Goal: Find specific page/section: Find specific page/section

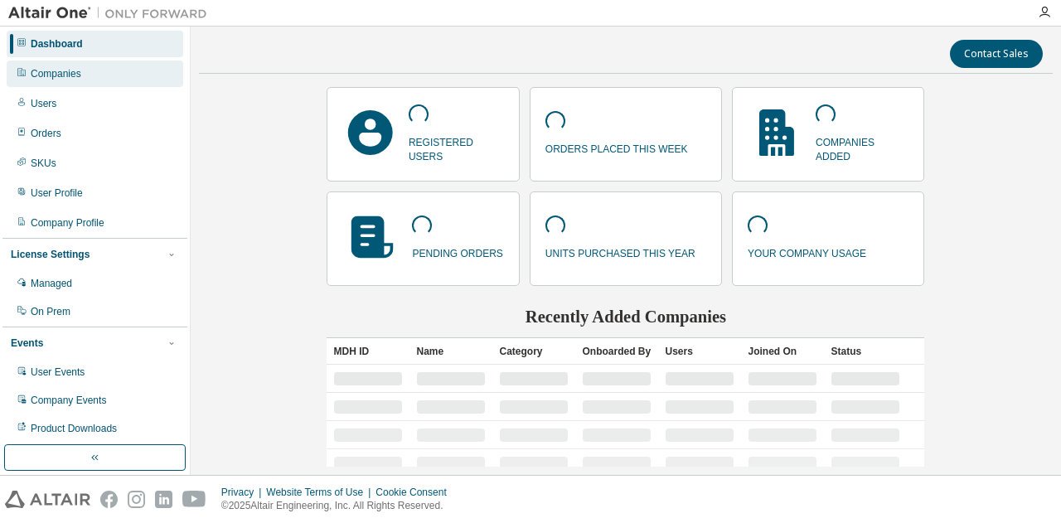
click at [61, 75] on div "Companies" at bounding box center [56, 73] width 51 height 13
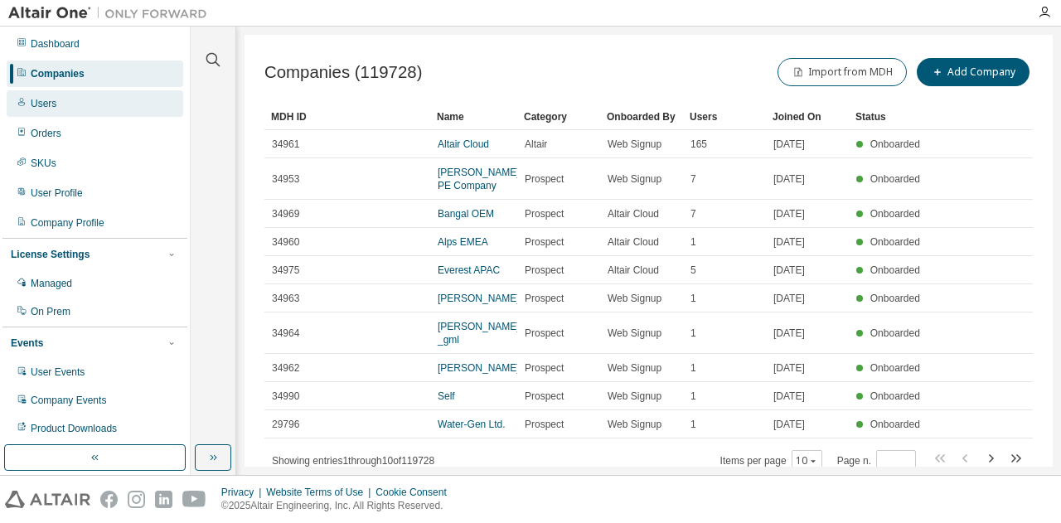
click at [55, 104] on div "Users" at bounding box center [95, 103] width 177 height 27
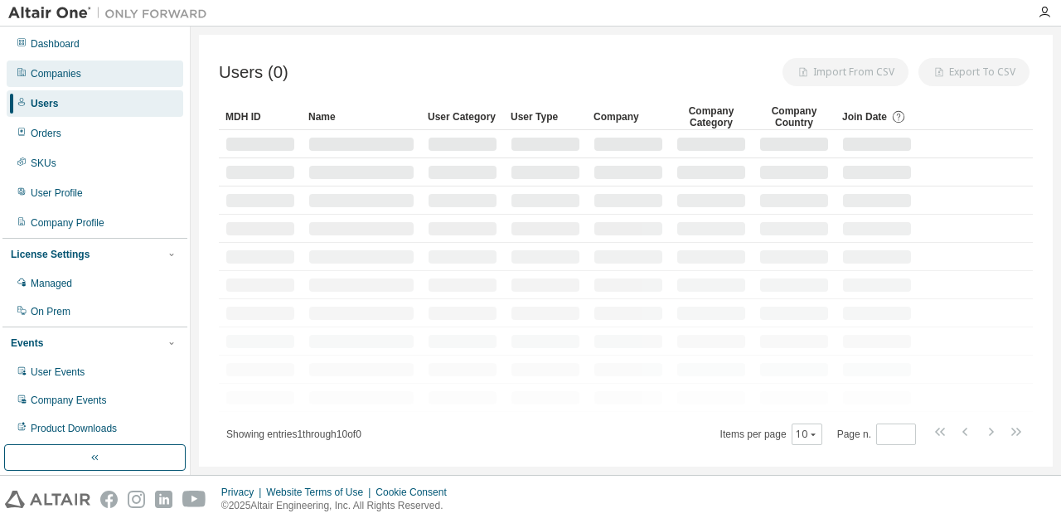
click at [67, 76] on div "Companies" at bounding box center [56, 73] width 51 height 13
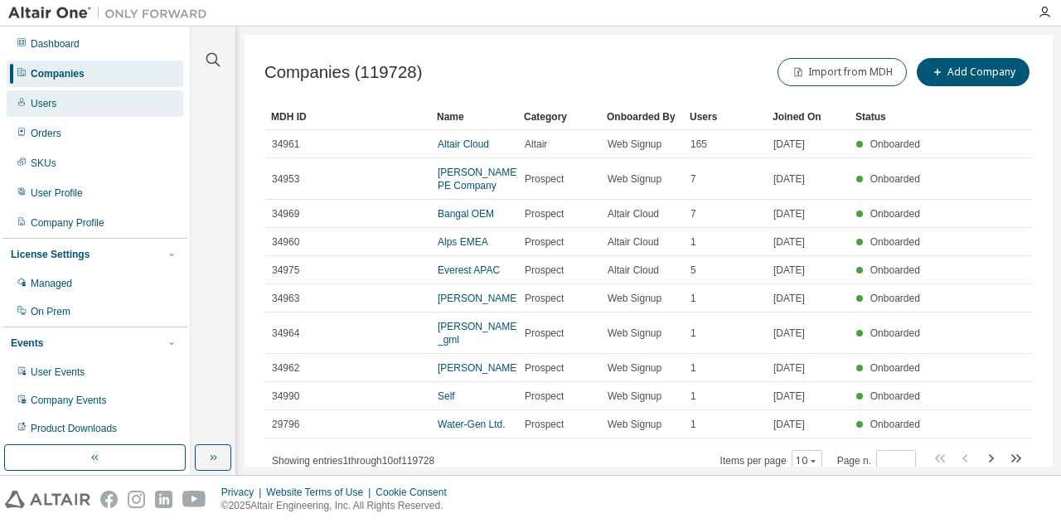
click at [56, 104] on div "Users" at bounding box center [95, 103] width 177 height 27
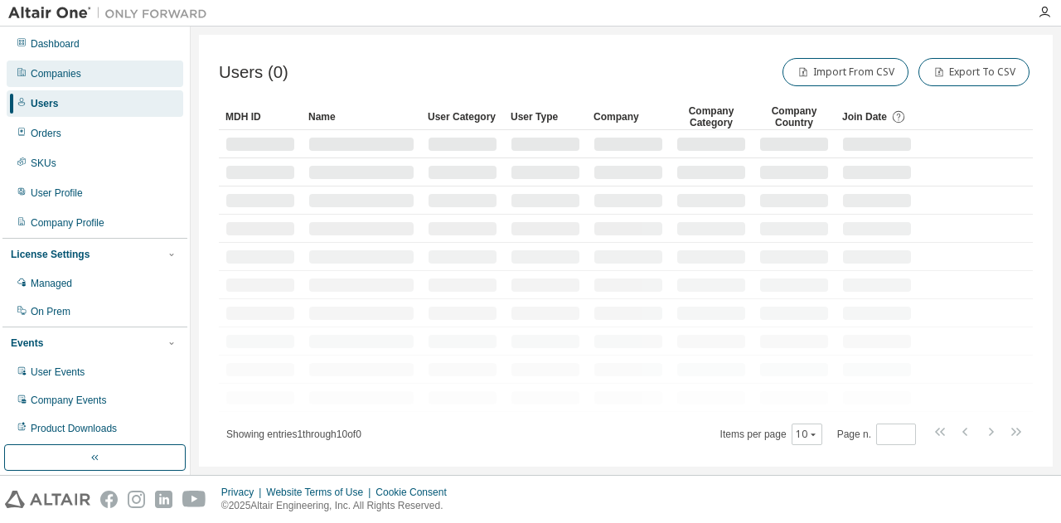
click at [94, 74] on div "Companies" at bounding box center [95, 74] width 177 height 27
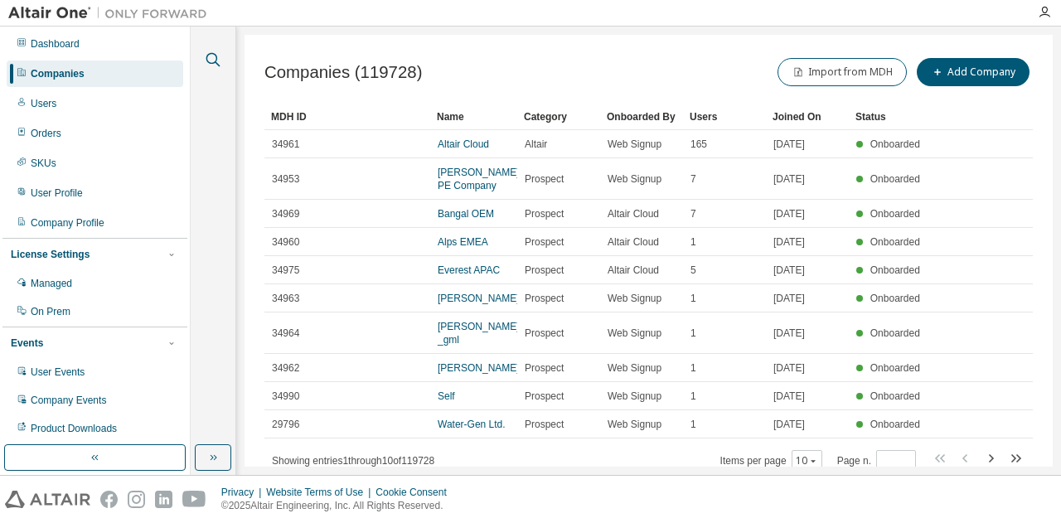
click at [211, 58] on icon "button" at bounding box center [213, 60] width 20 height 20
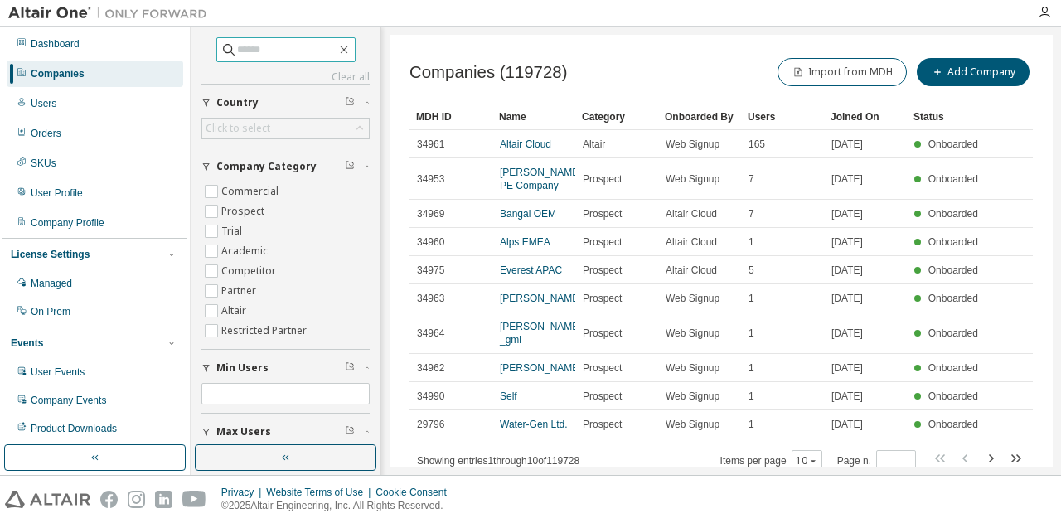
click at [240, 51] on input "text" at bounding box center [286, 49] width 99 height 17
type input "****"
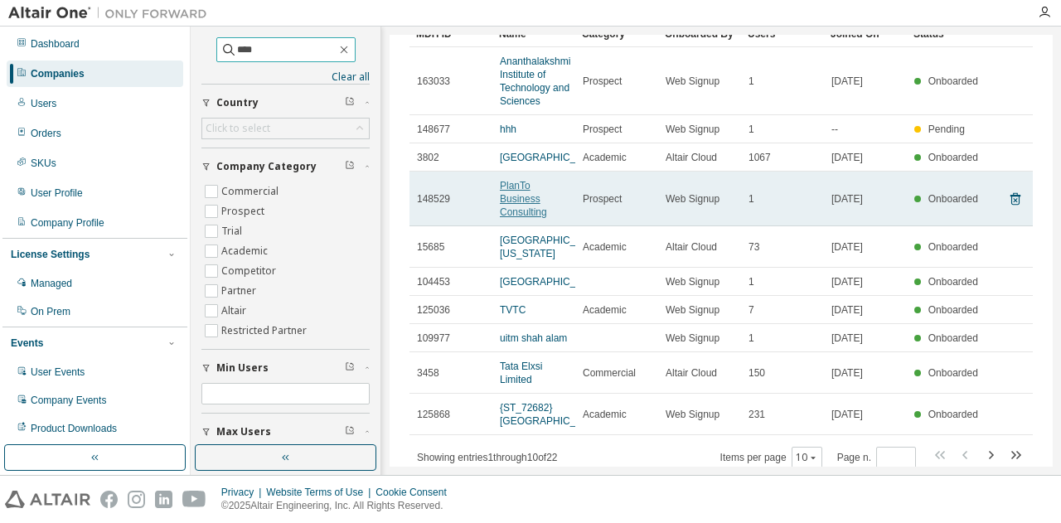
scroll to position [166, 0]
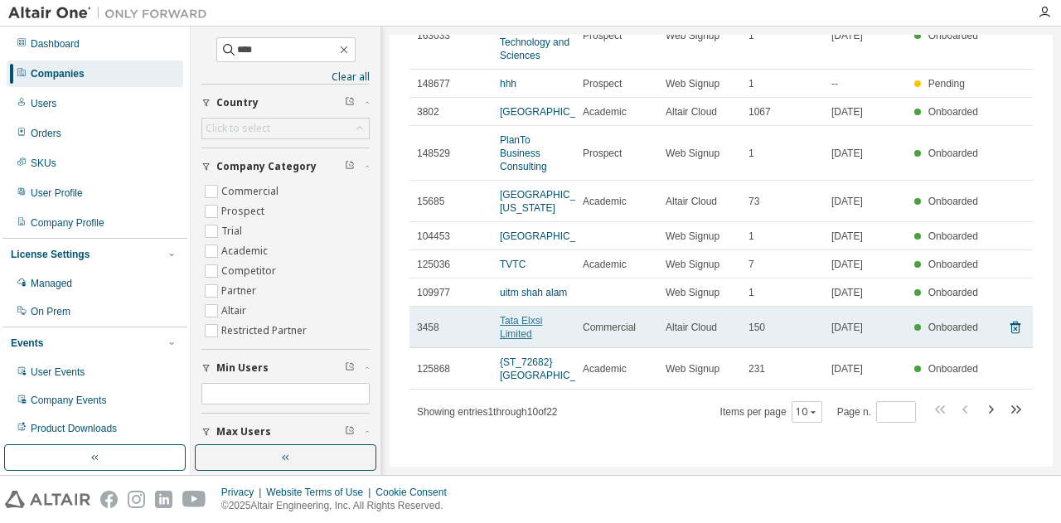
click at [519, 323] on link "Tata Elxsi Limited" at bounding box center [521, 327] width 42 height 25
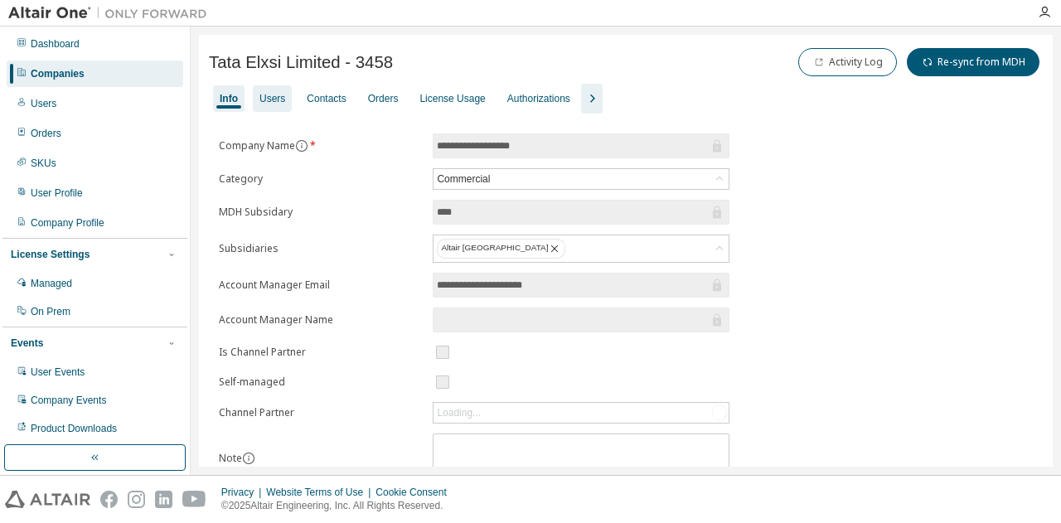
click at [283, 99] on div "Users" at bounding box center [272, 98] width 26 height 13
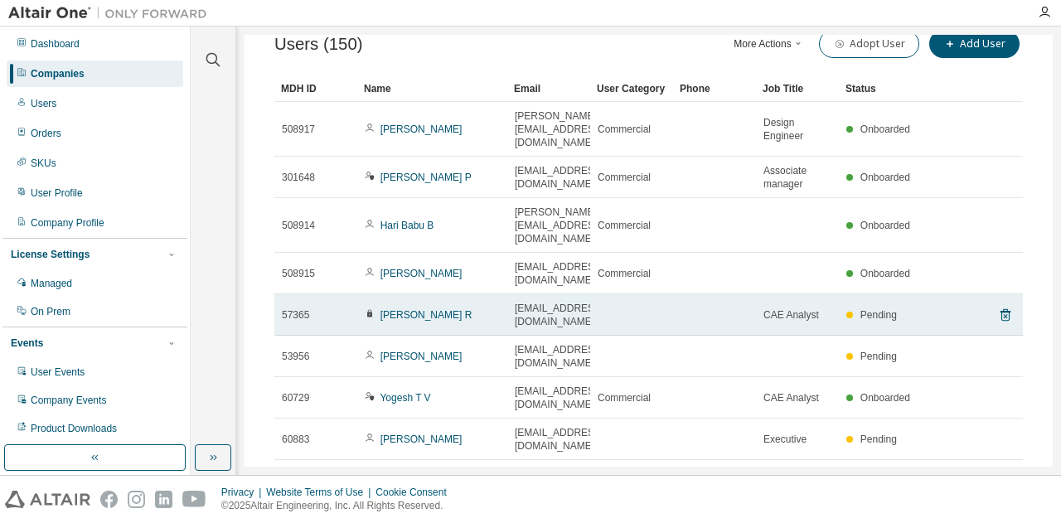
scroll to position [138, 0]
